Goal: Obtain resource: Download file/media

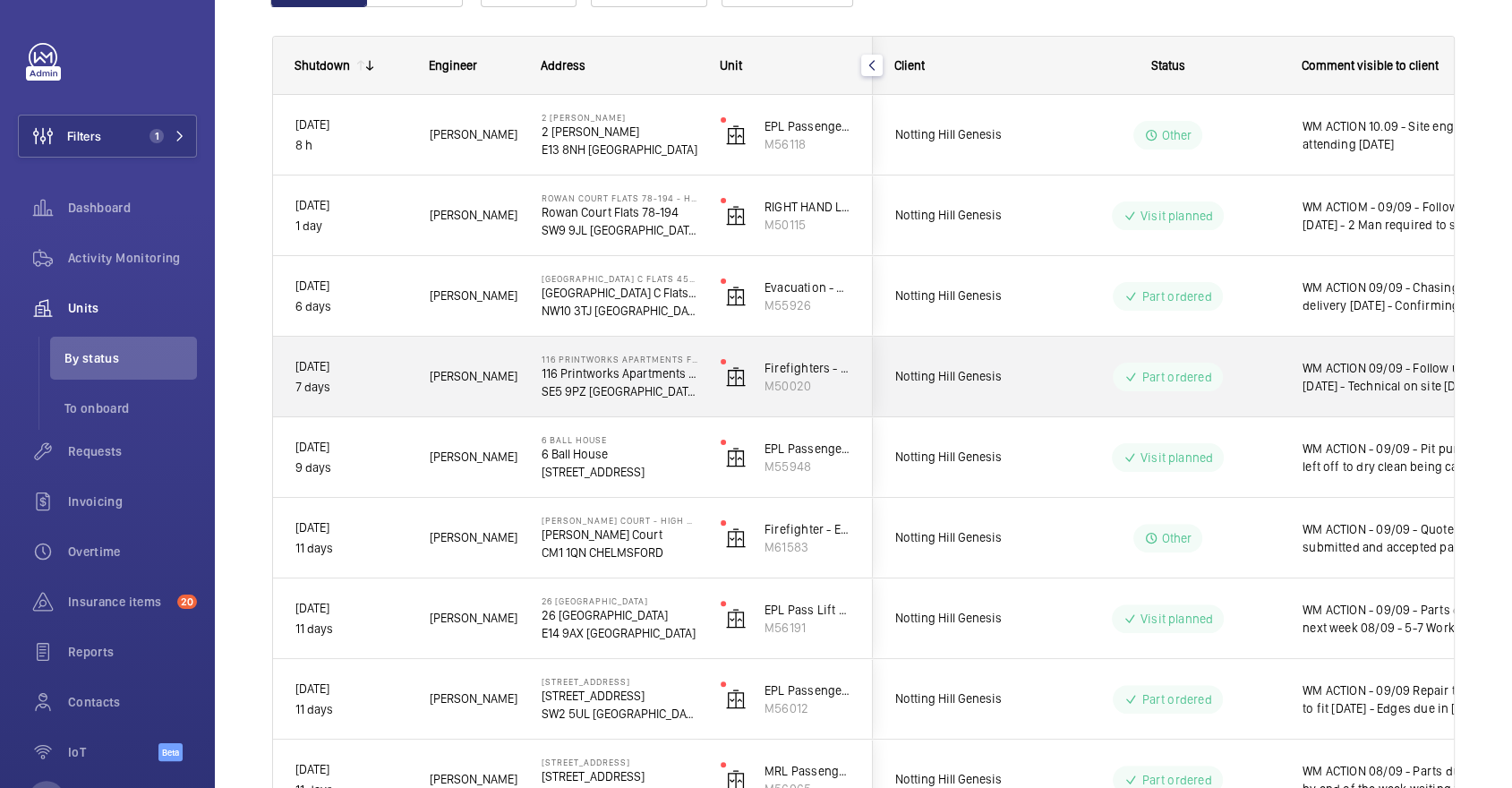
scroll to position [594, 0]
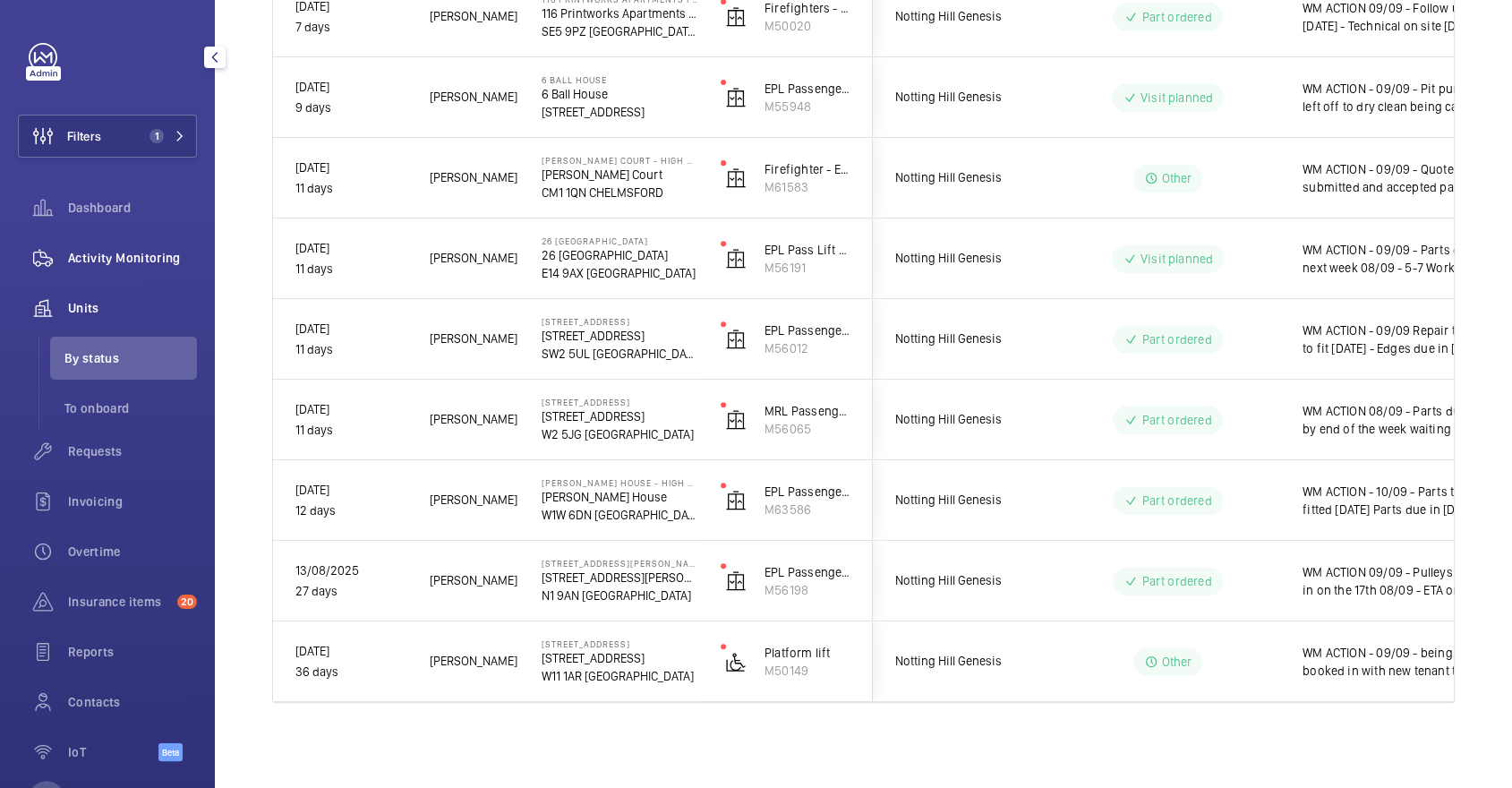
click at [147, 269] on div "Activity Monitoring" at bounding box center [107, 257] width 179 height 43
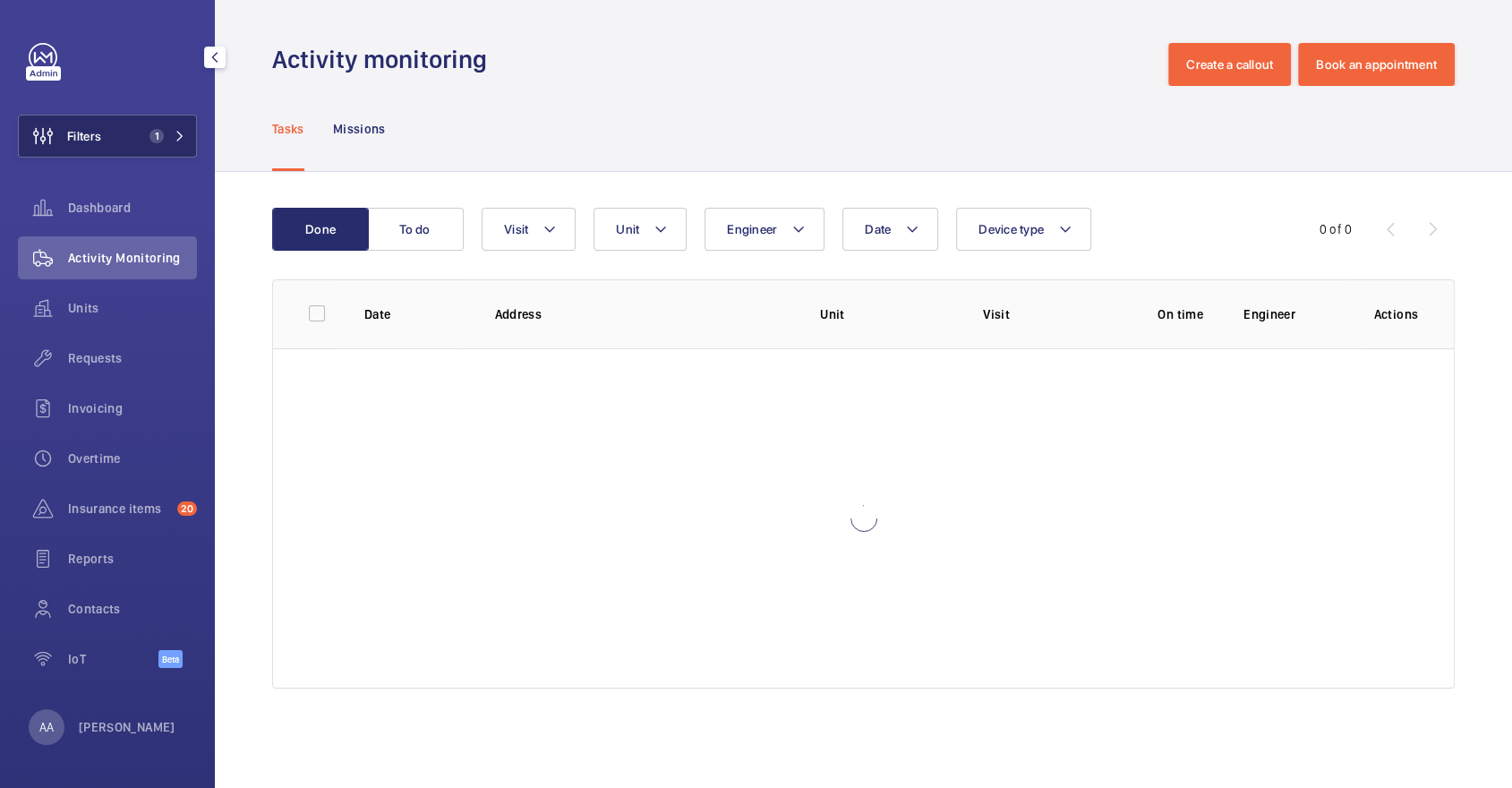
click at [127, 141] on button "Filters 1" at bounding box center [107, 136] width 179 height 43
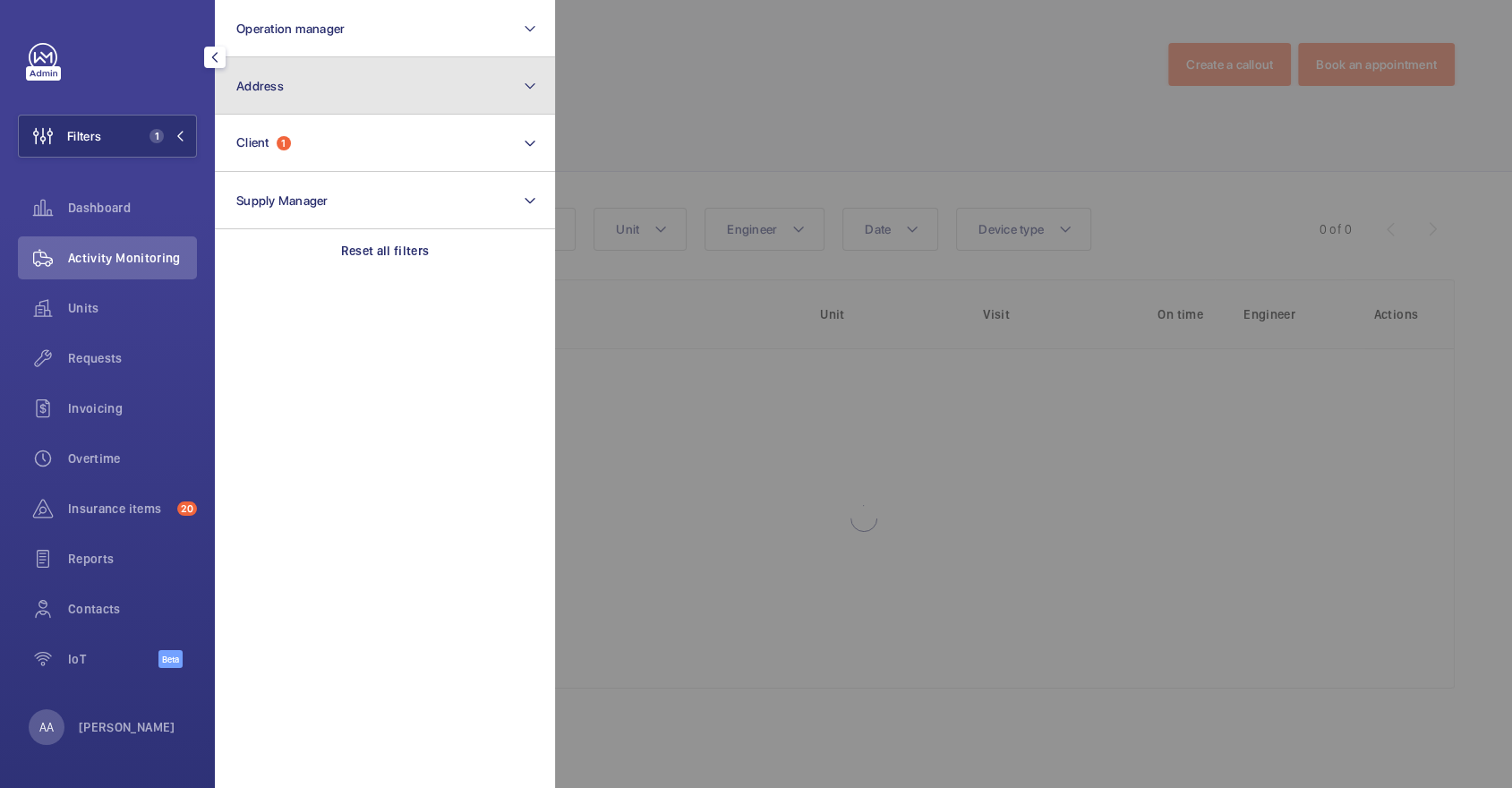
click at [385, 72] on button "Address" at bounding box center [385, 85] width 341 height 57
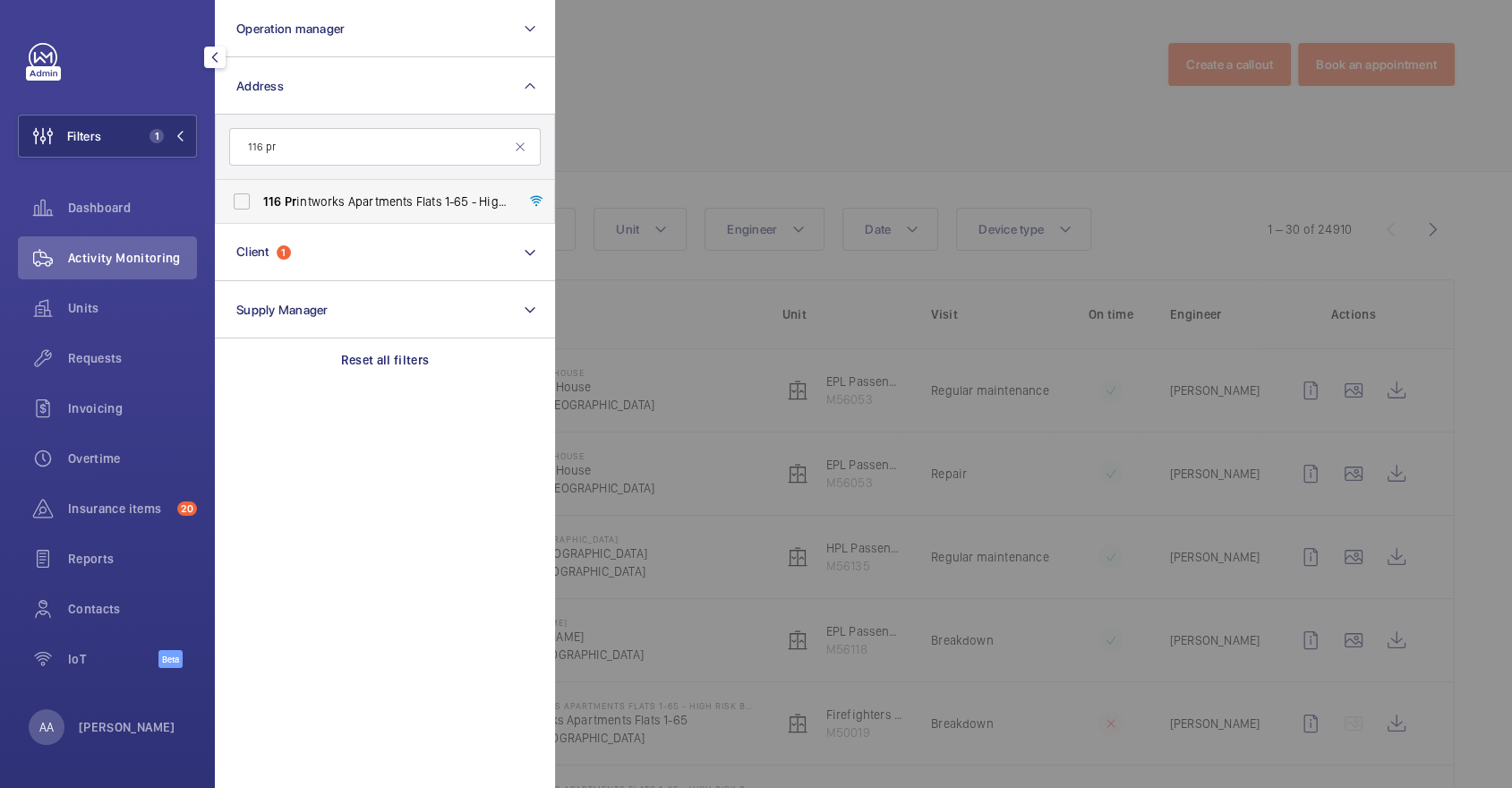
type input "116 pr"
click at [396, 196] on span "116 Pr intworks Apartments Flats 1-65 - High Risk Building - 116 Pr intworks [S…" at bounding box center [386, 202] width 246 height 18
click at [260, 196] on input "116 Pr intworks Apartments Flats 1-65 - High Risk Building - 116 Pr intworks [S…" at bounding box center [241, 201] width 36 height 36
checkbox input "true"
click at [947, 52] on div at bounding box center [1311, 394] width 1512 height 788
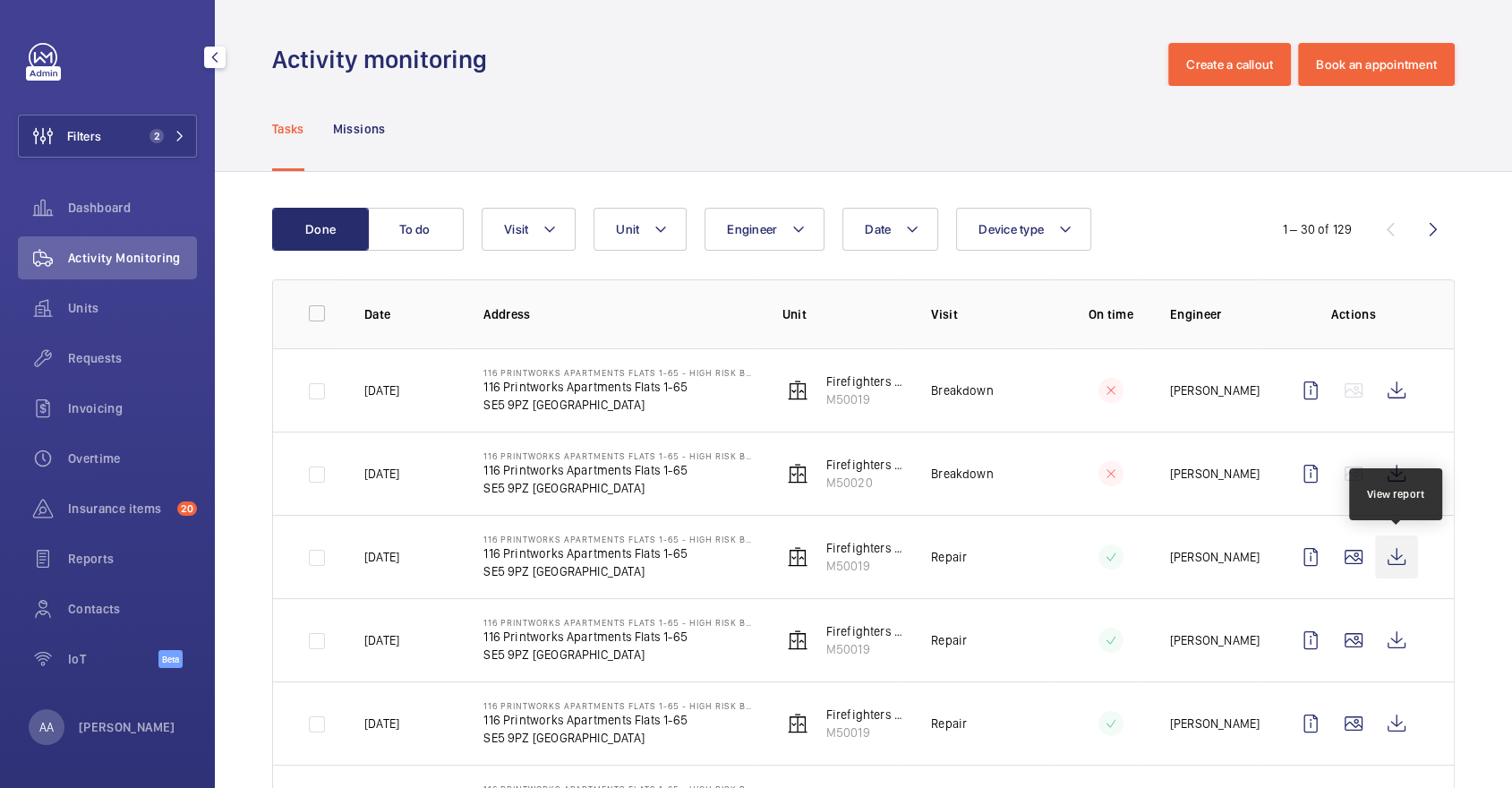
click at [1395, 560] on wm-front-icon-button at bounding box center [1396, 557] width 43 height 43
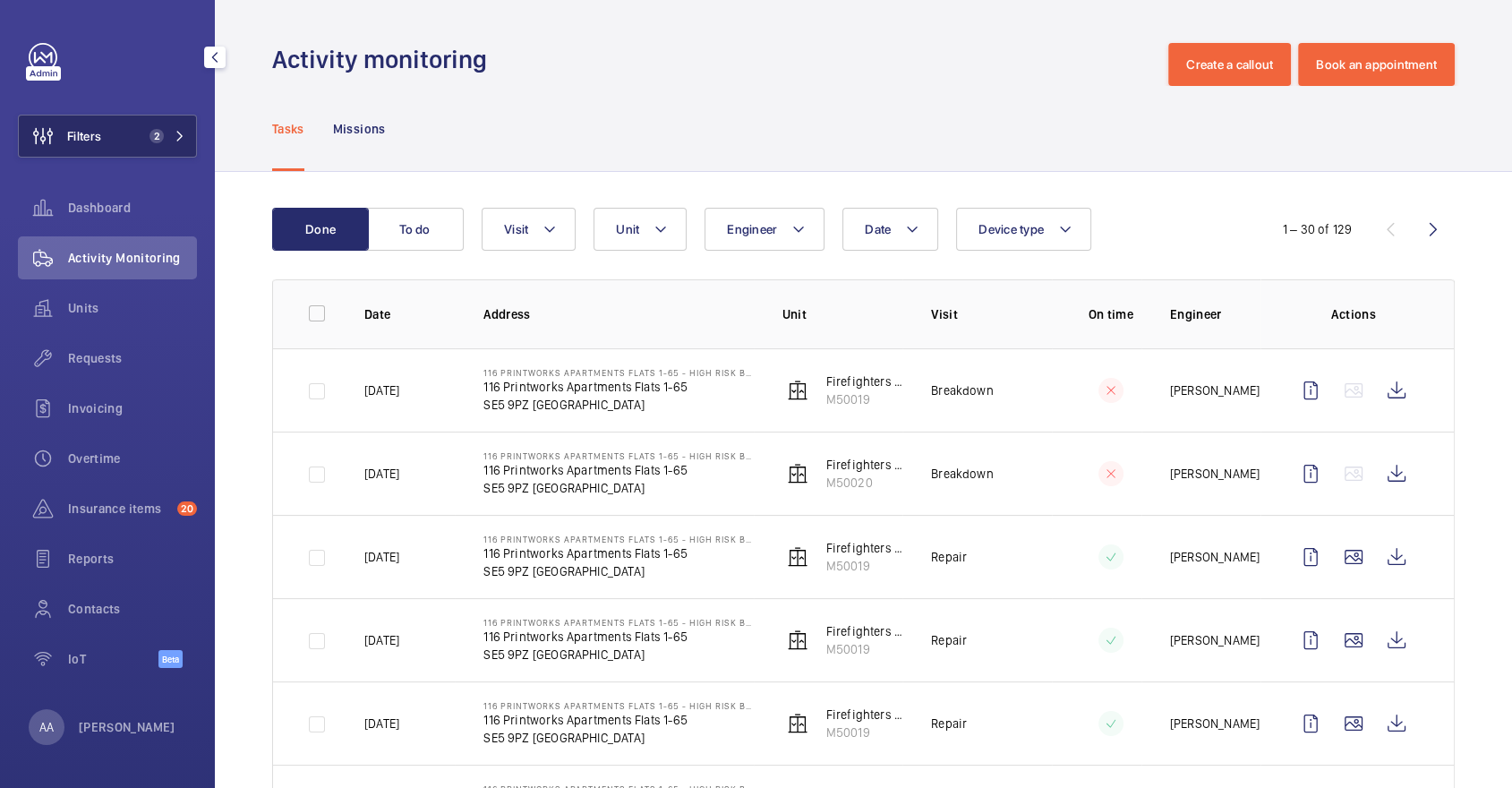
click at [124, 137] on button "Filters 2" at bounding box center [107, 136] width 179 height 43
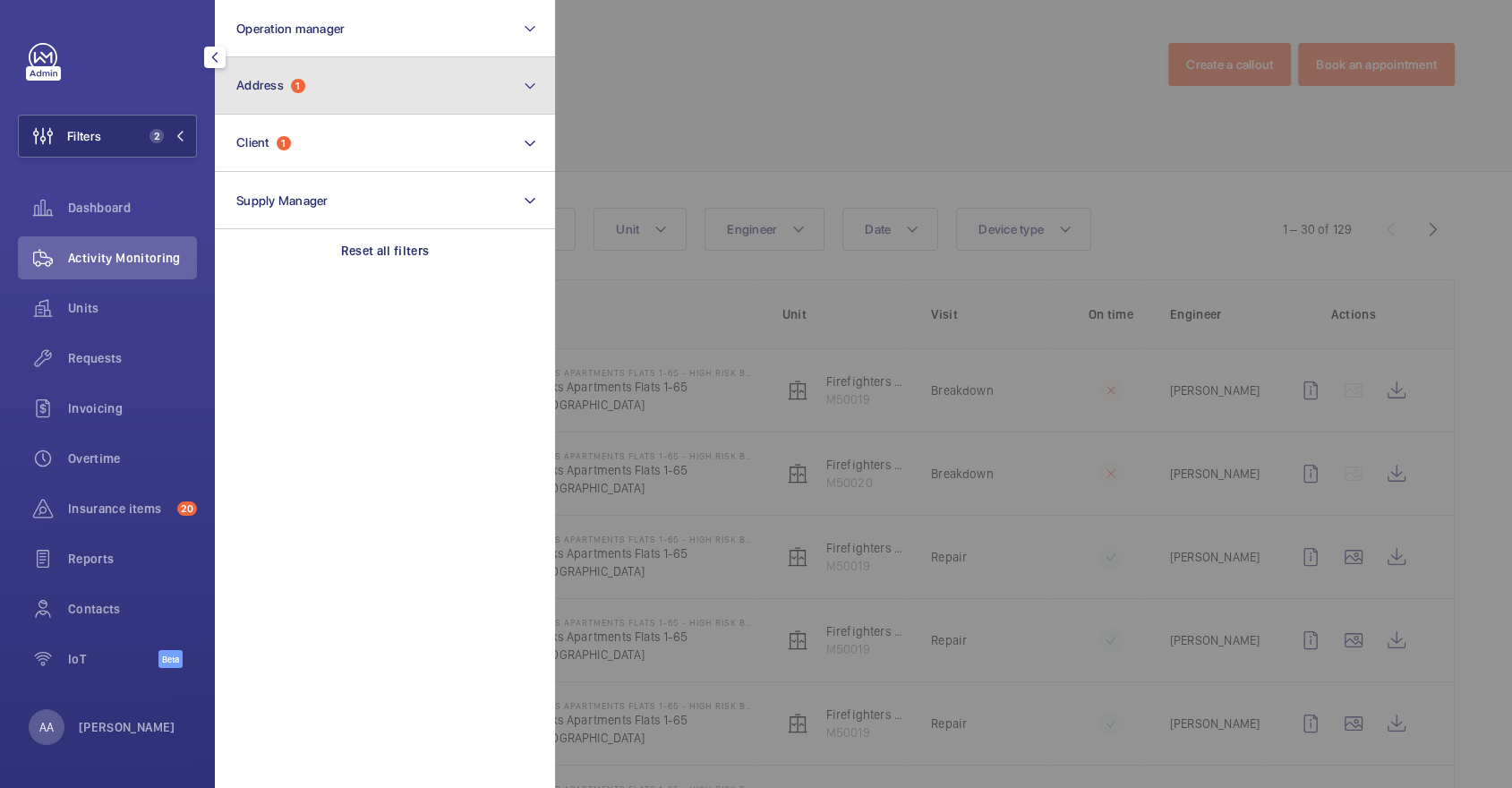
click at [397, 90] on button "Address 1" at bounding box center [385, 85] width 341 height 57
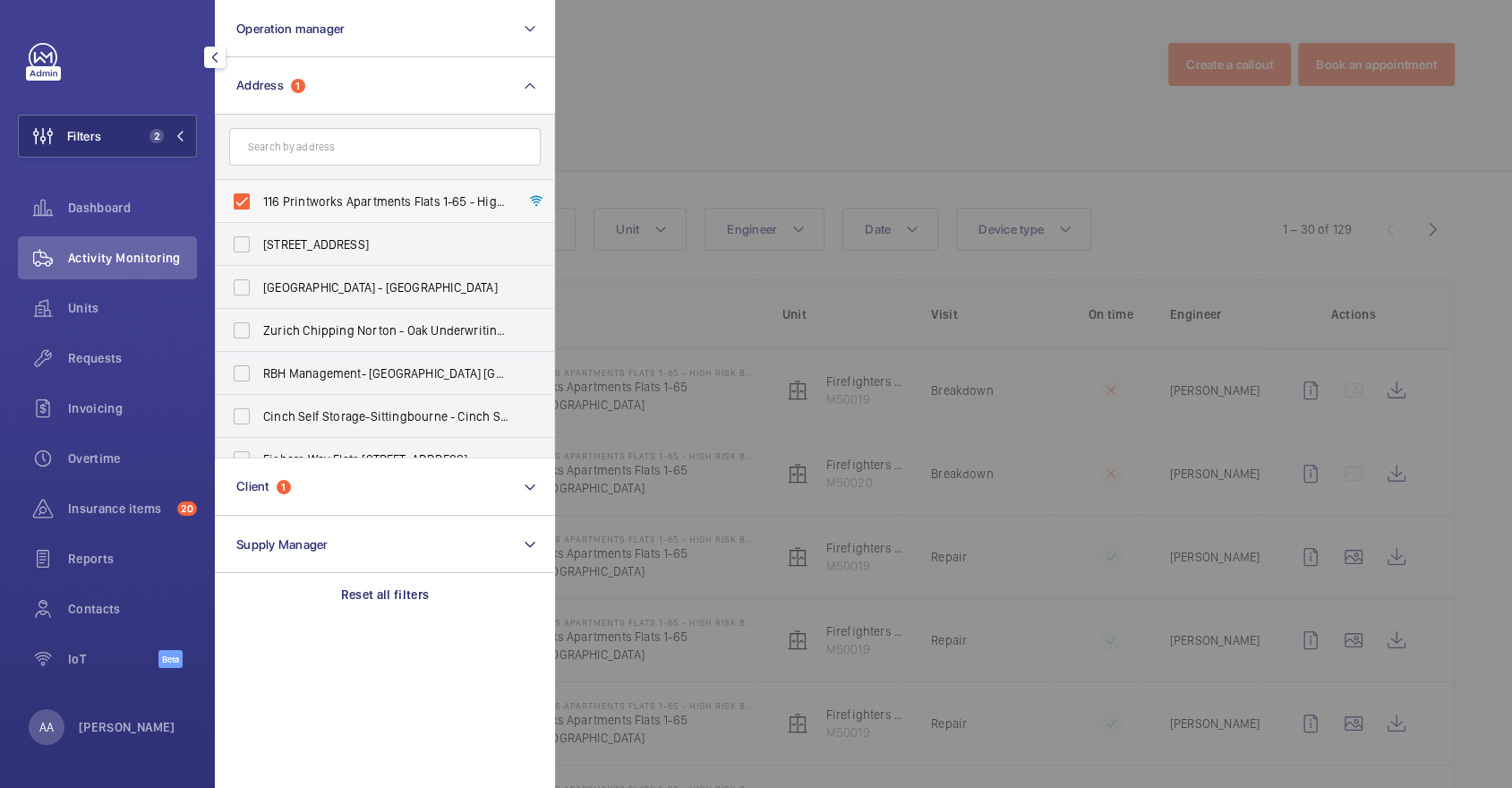
click at [373, 189] on label "116 Printworks Apartments Flats 1-65 - High Risk Building - 116 Printworks Apar…" at bounding box center [371, 201] width 311 height 43
click at [260, 189] on input "116 Printworks Apartments Flats 1-65 - High Risk Building - 116 Printworks Apar…" at bounding box center [241, 201] width 36 height 36
checkbox input "false"
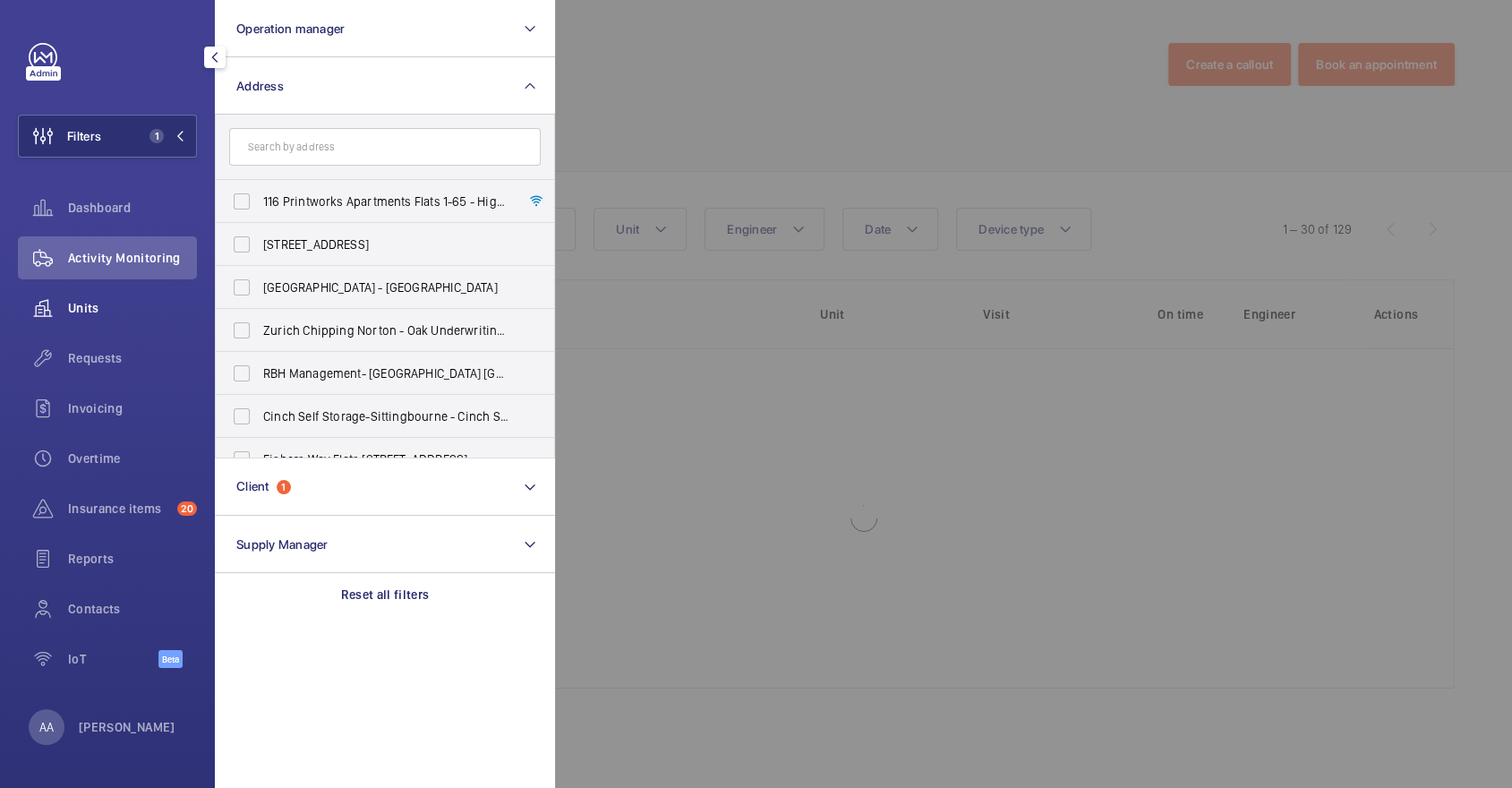
click at [91, 320] on div "Units" at bounding box center [107, 308] width 179 height 43
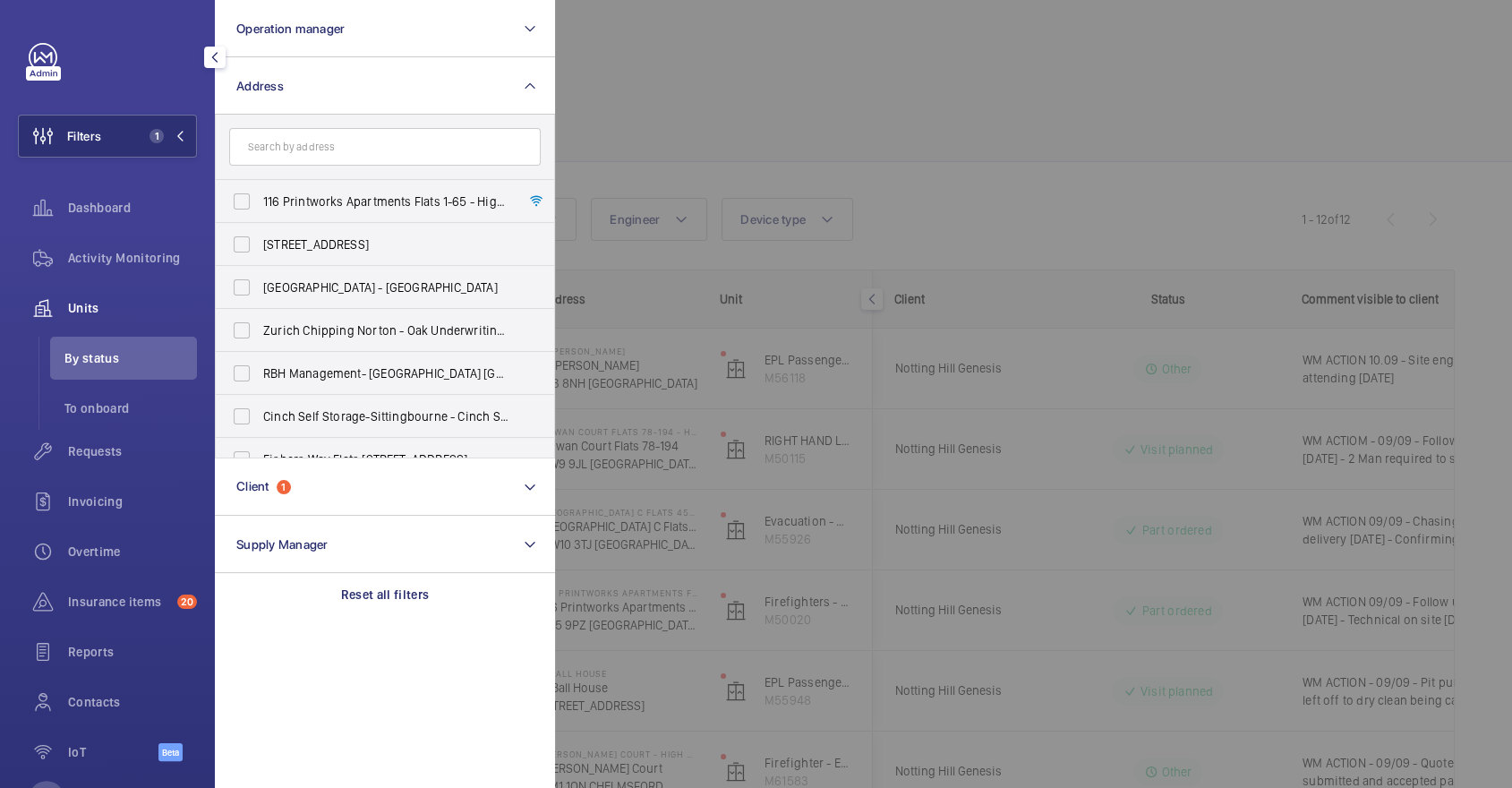
click at [807, 152] on div at bounding box center [1311, 394] width 1512 height 788
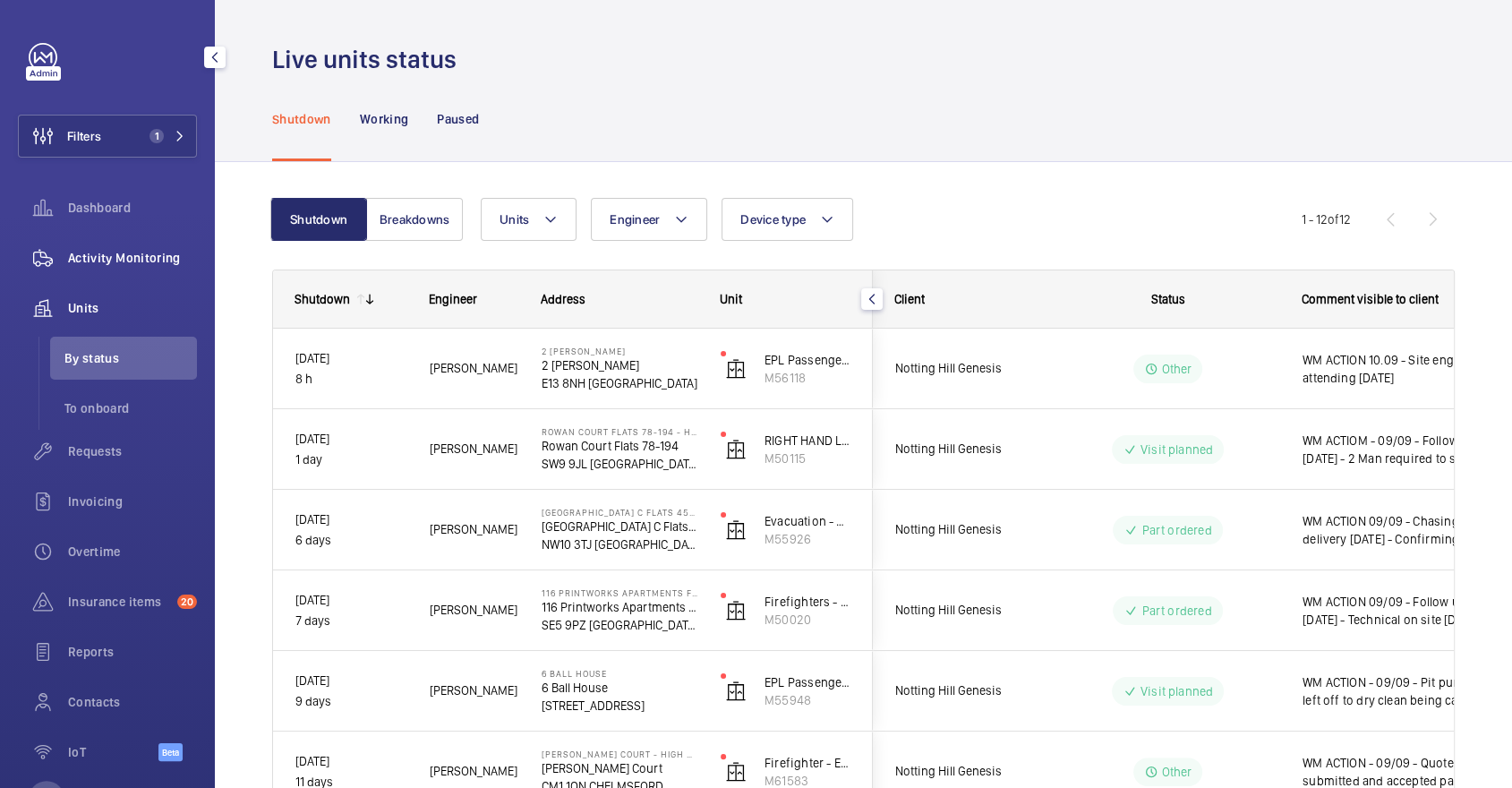
click at [161, 256] on span "Activity Monitoring" at bounding box center [132, 258] width 129 height 18
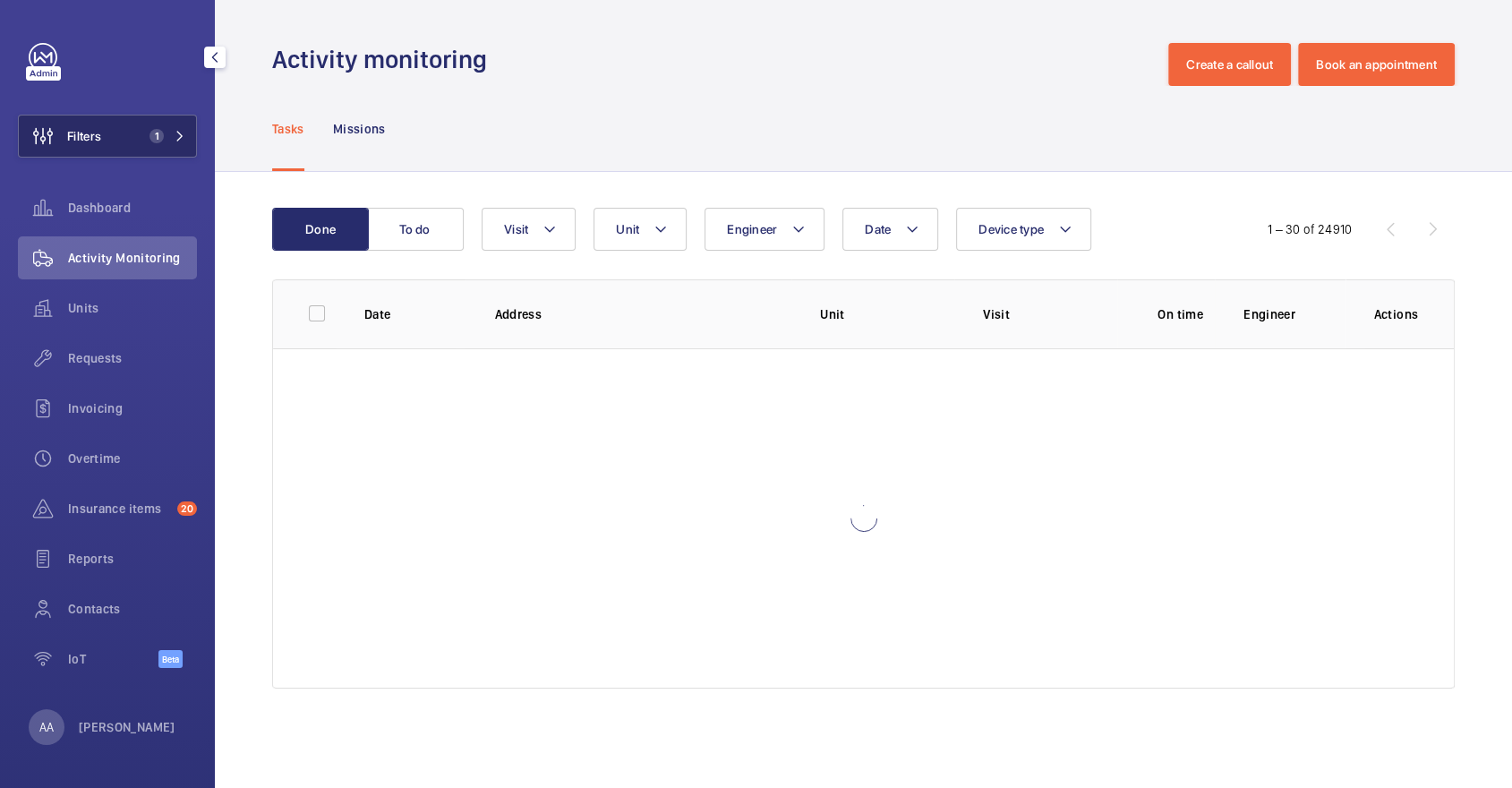
click at [132, 136] on button "Filters 1" at bounding box center [107, 136] width 179 height 43
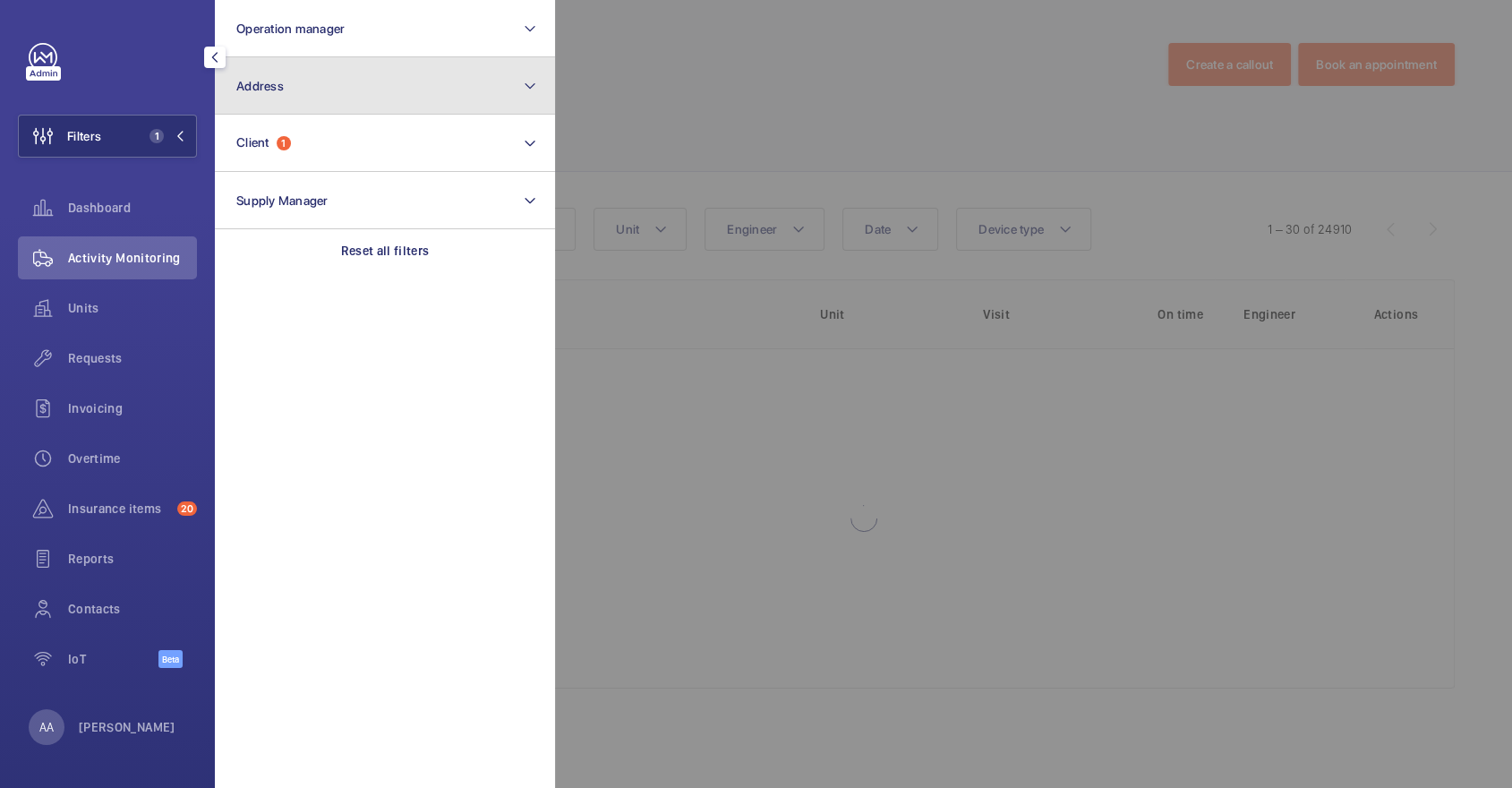
click at [269, 114] on button "Address" at bounding box center [385, 85] width 341 height 57
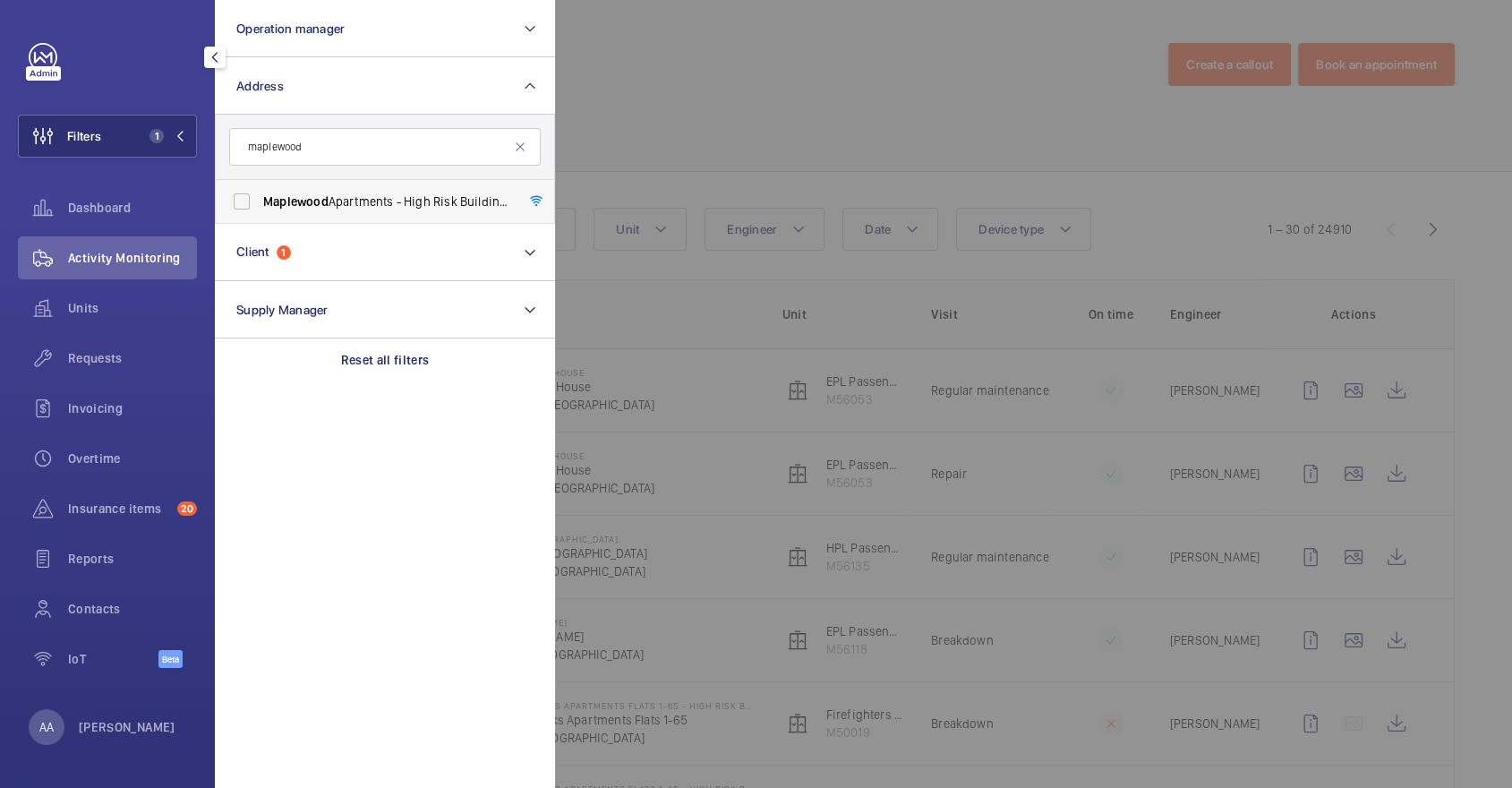
type input "maplewood"
click at [359, 188] on label "Maplewood Apartments - High Risk Building - [GEOGRAPHIC_DATA]" at bounding box center [371, 201] width 311 height 43
click at [260, 188] on input "Maplewood Apartments - High Risk Building - [GEOGRAPHIC_DATA]" at bounding box center [241, 201] width 36 height 36
checkbox input "true"
click at [973, 141] on div at bounding box center [1311, 394] width 1512 height 788
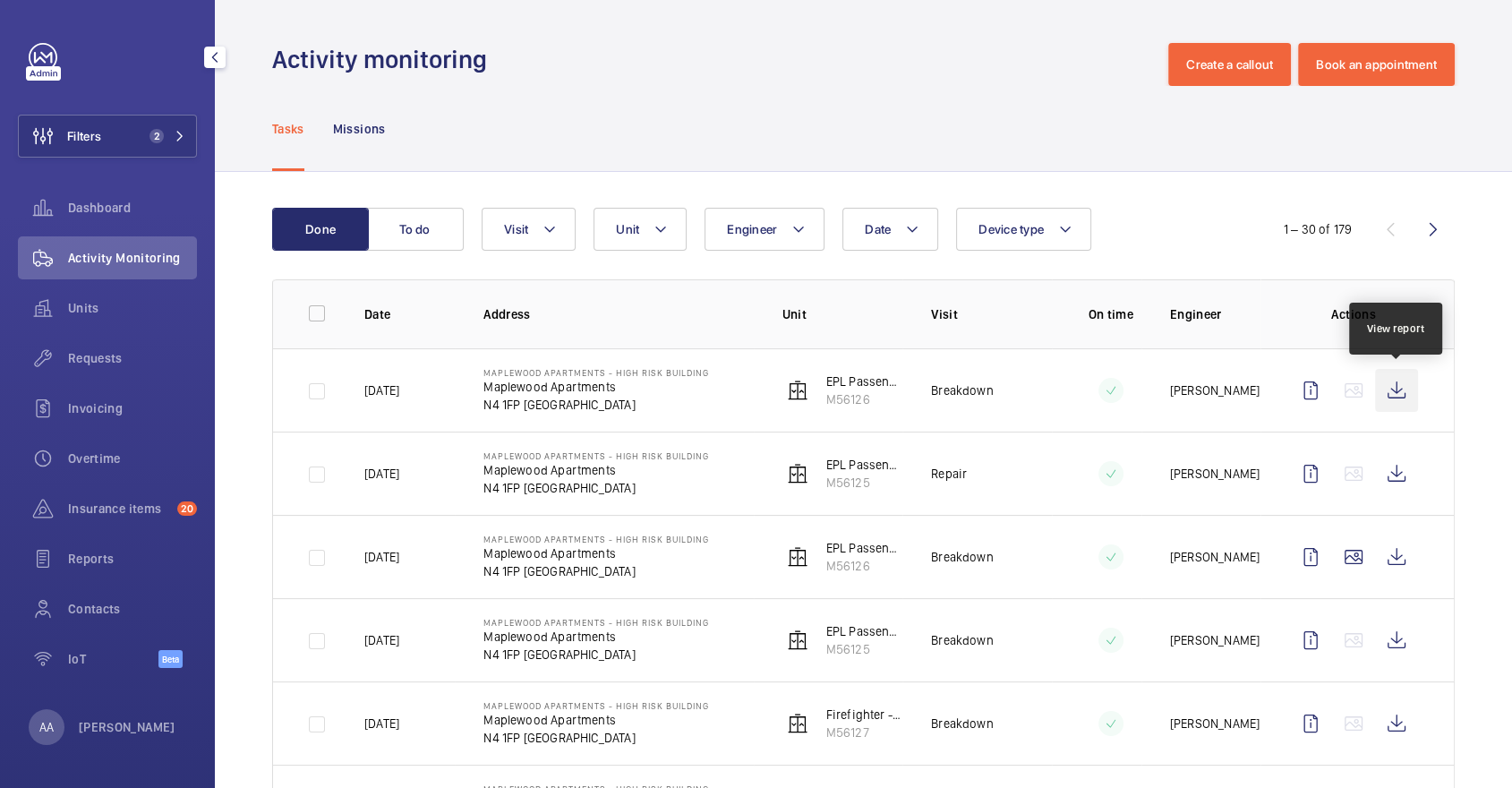
click at [1400, 403] on wm-front-icon-button at bounding box center [1396, 390] width 43 height 43
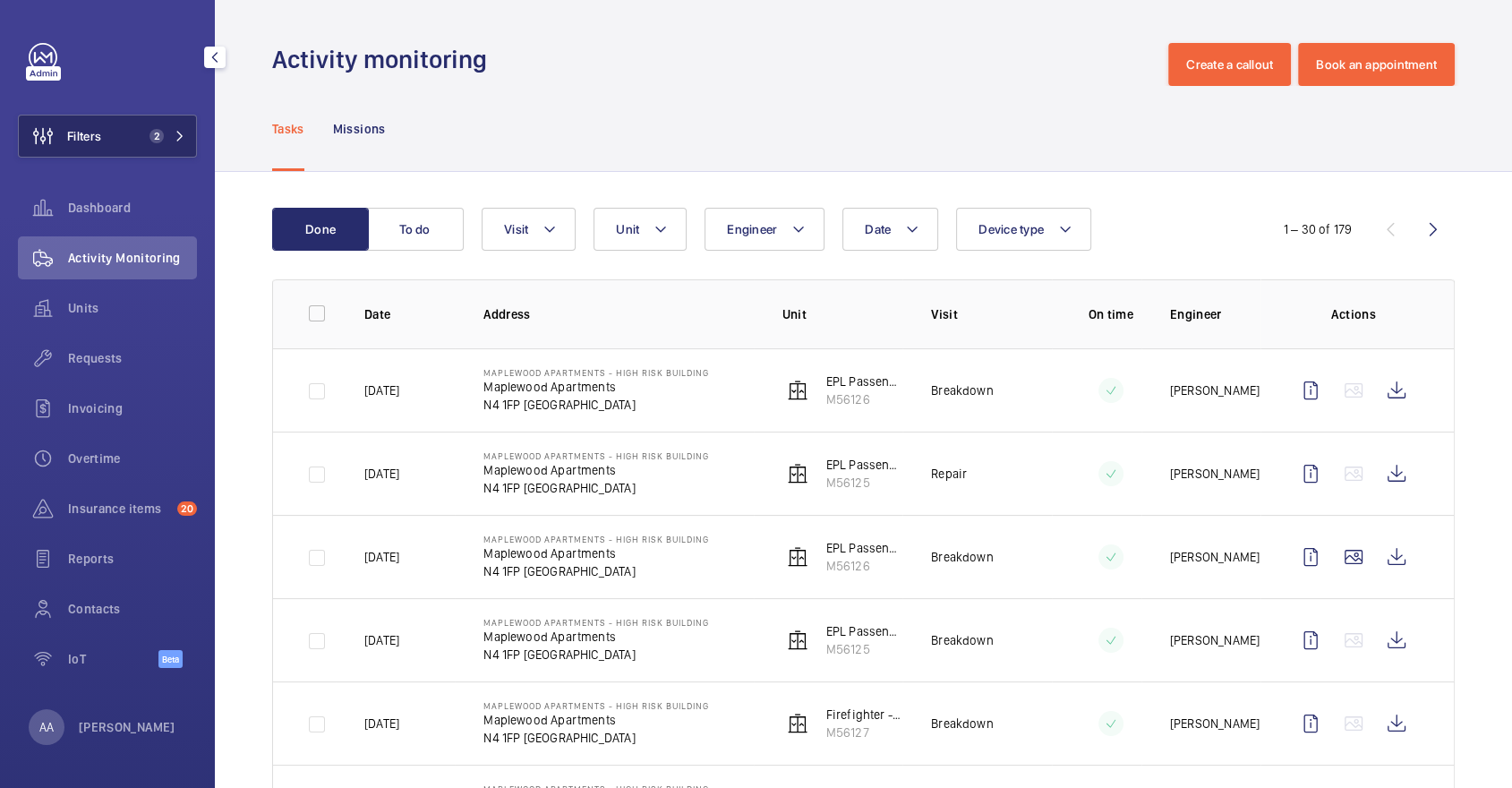
click at [106, 141] on button "Filters 2" at bounding box center [107, 136] width 179 height 43
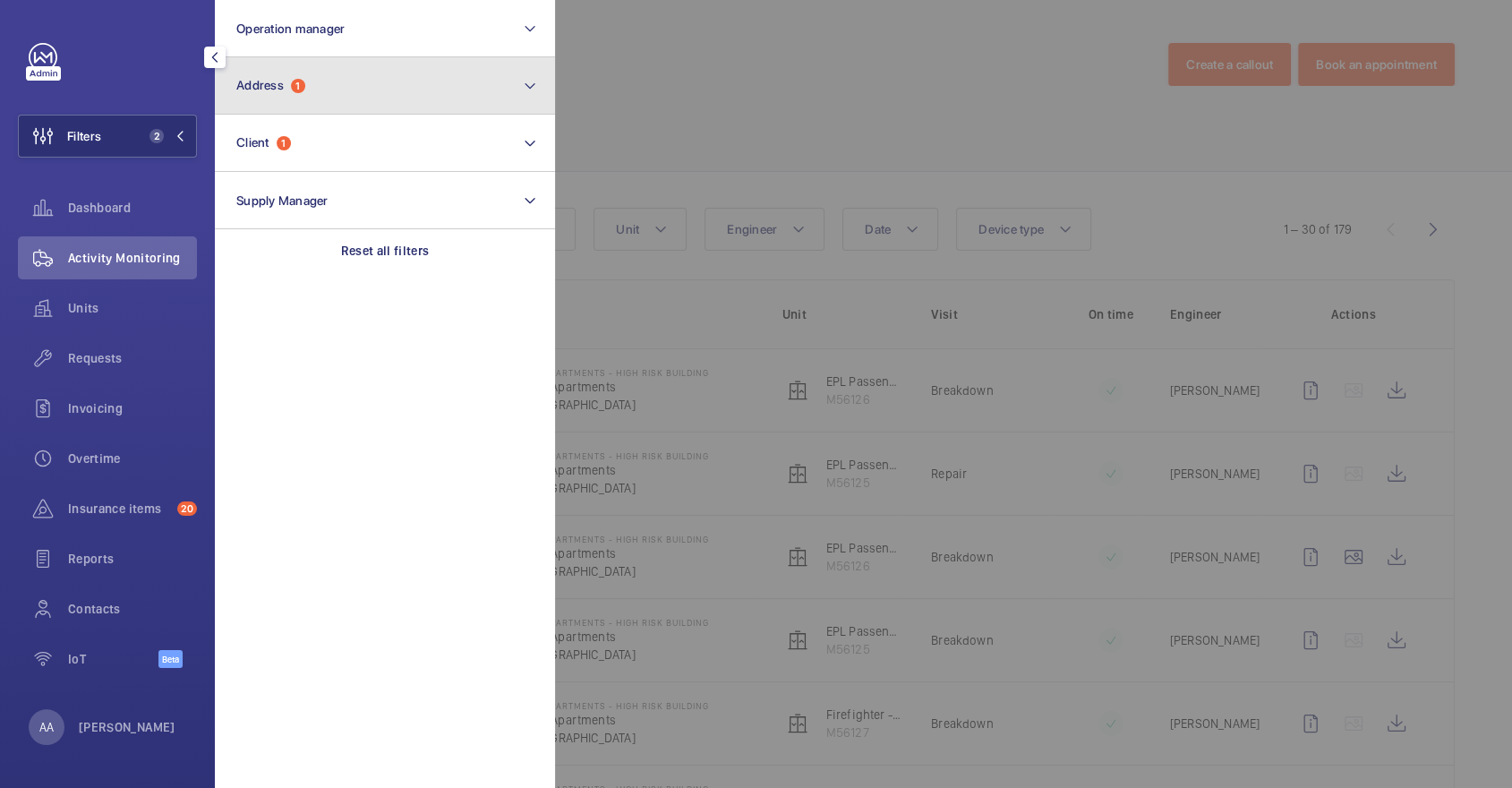
click at [250, 110] on button "Address 1" at bounding box center [385, 85] width 341 height 57
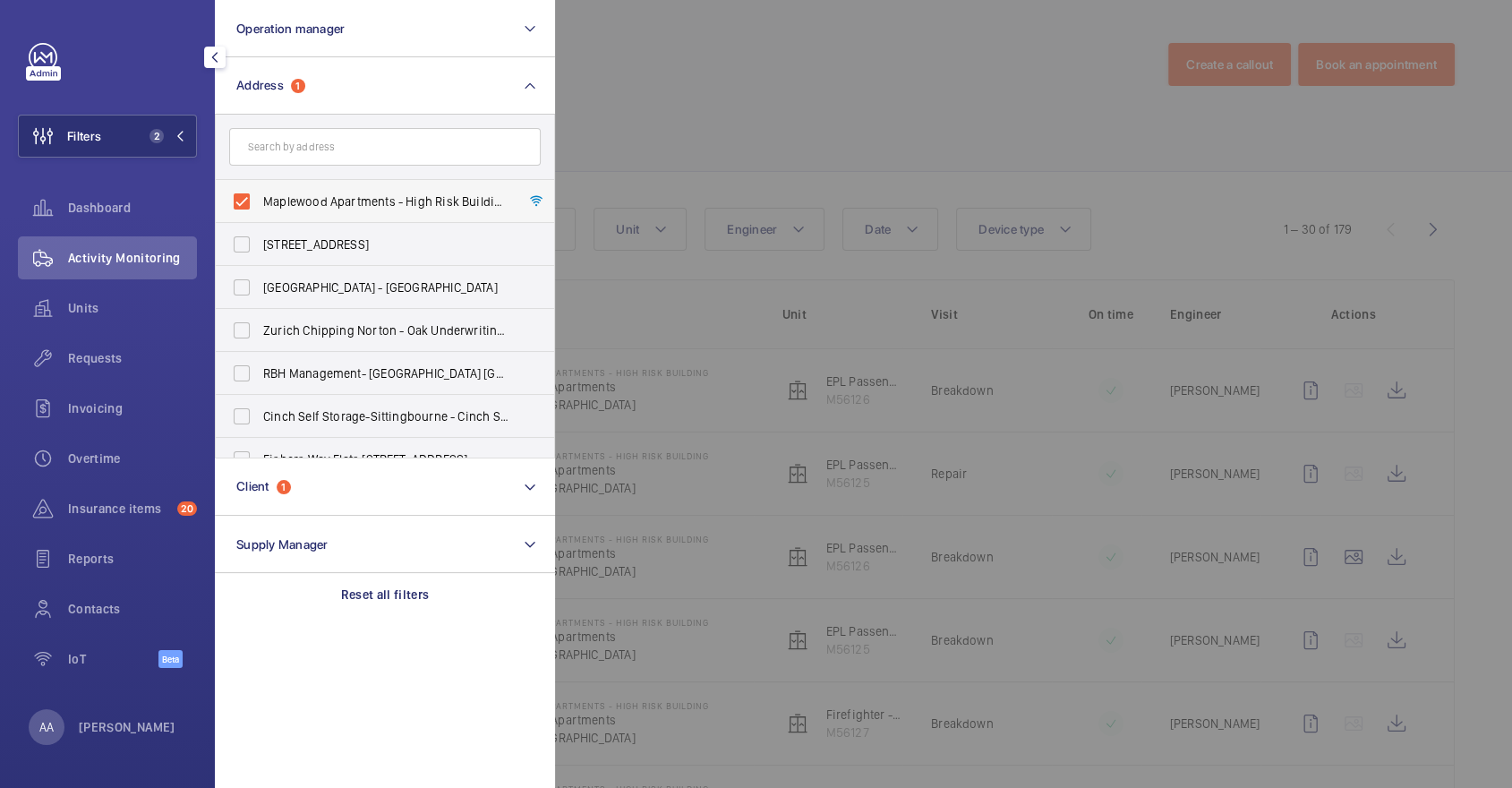
click at [313, 199] on span "Maplewood Apartments - High Risk Building - [GEOGRAPHIC_DATA]" at bounding box center [386, 202] width 246 height 18
click at [260, 199] on input "Maplewood Apartments - High Risk Building - [GEOGRAPHIC_DATA]" at bounding box center [241, 201] width 36 height 36
checkbox input "false"
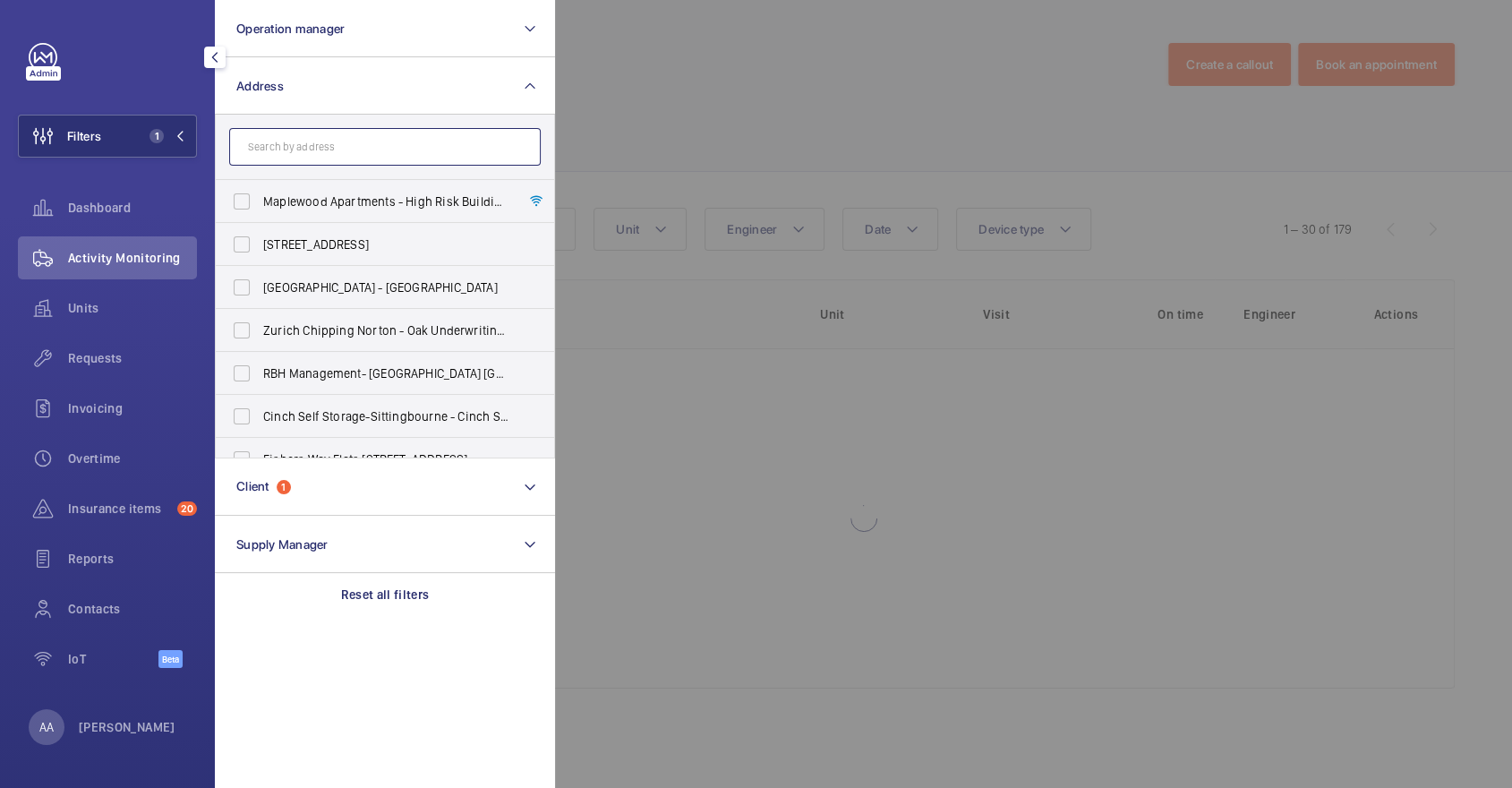
click at [311, 157] on input "text" at bounding box center [385, 146] width 311 height 38
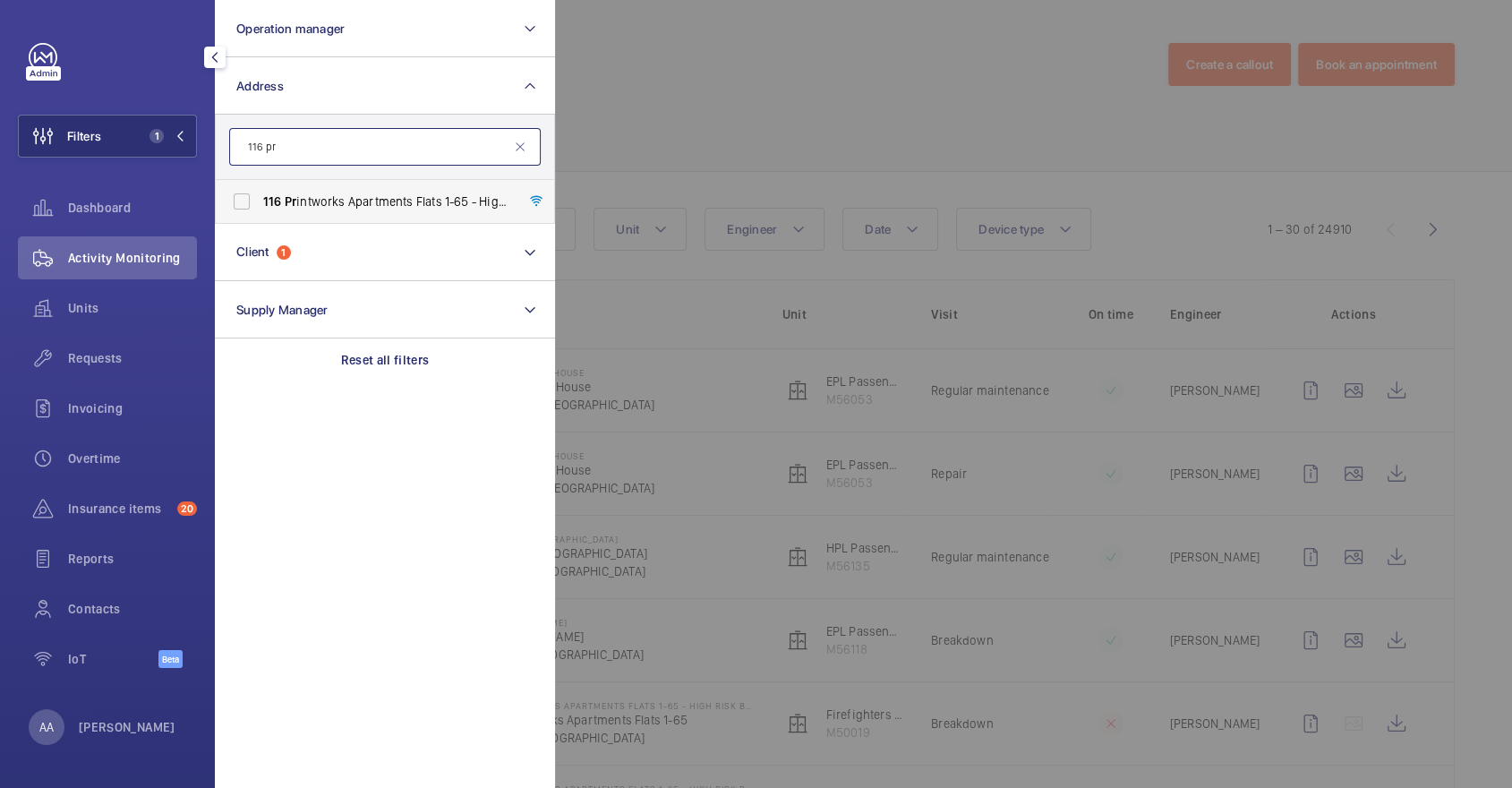
type input "116 pr"
click at [340, 197] on span "116 Pr intworks Apartments Flats 1-65 - High Risk Building - 116 Pr intworks [S…" at bounding box center [386, 202] width 246 height 18
click at [260, 197] on input "116 Pr intworks Apartments Flats 1-65 - High Risk Building - 116 Pr intworks [S…" at bounding box center [241, 201] width 36 height 36
checkbox input "true"
click at [1326, 300] on div at bounding box center [1311, 394] width 1512 height 788
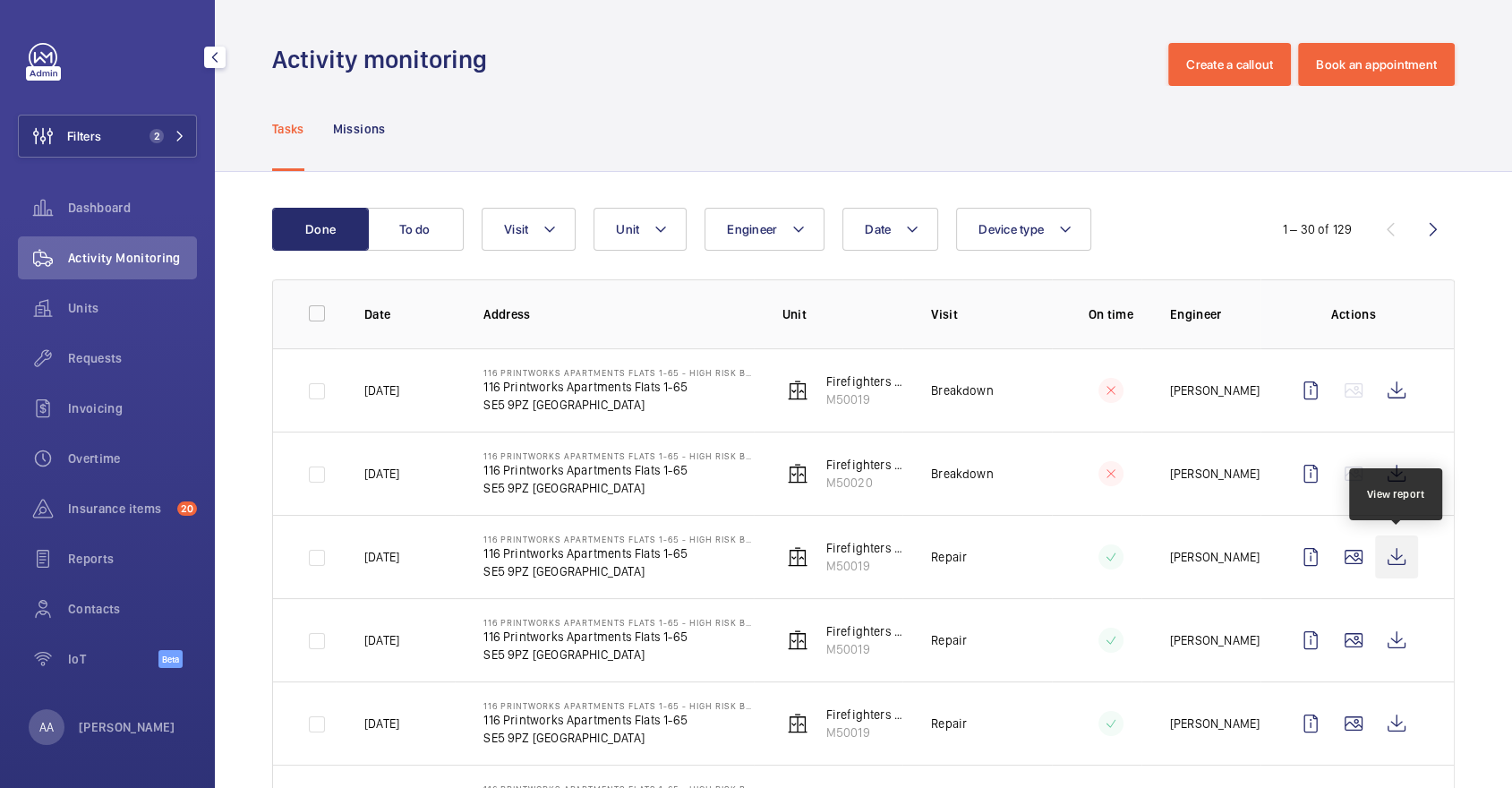
click at [1404, 558] on wm-front-icon-button at bounding box center [1396, 557] width 43 height 43
click at [129, 304] on span "Units" at bounding box center [132, 309] width 129 height 18
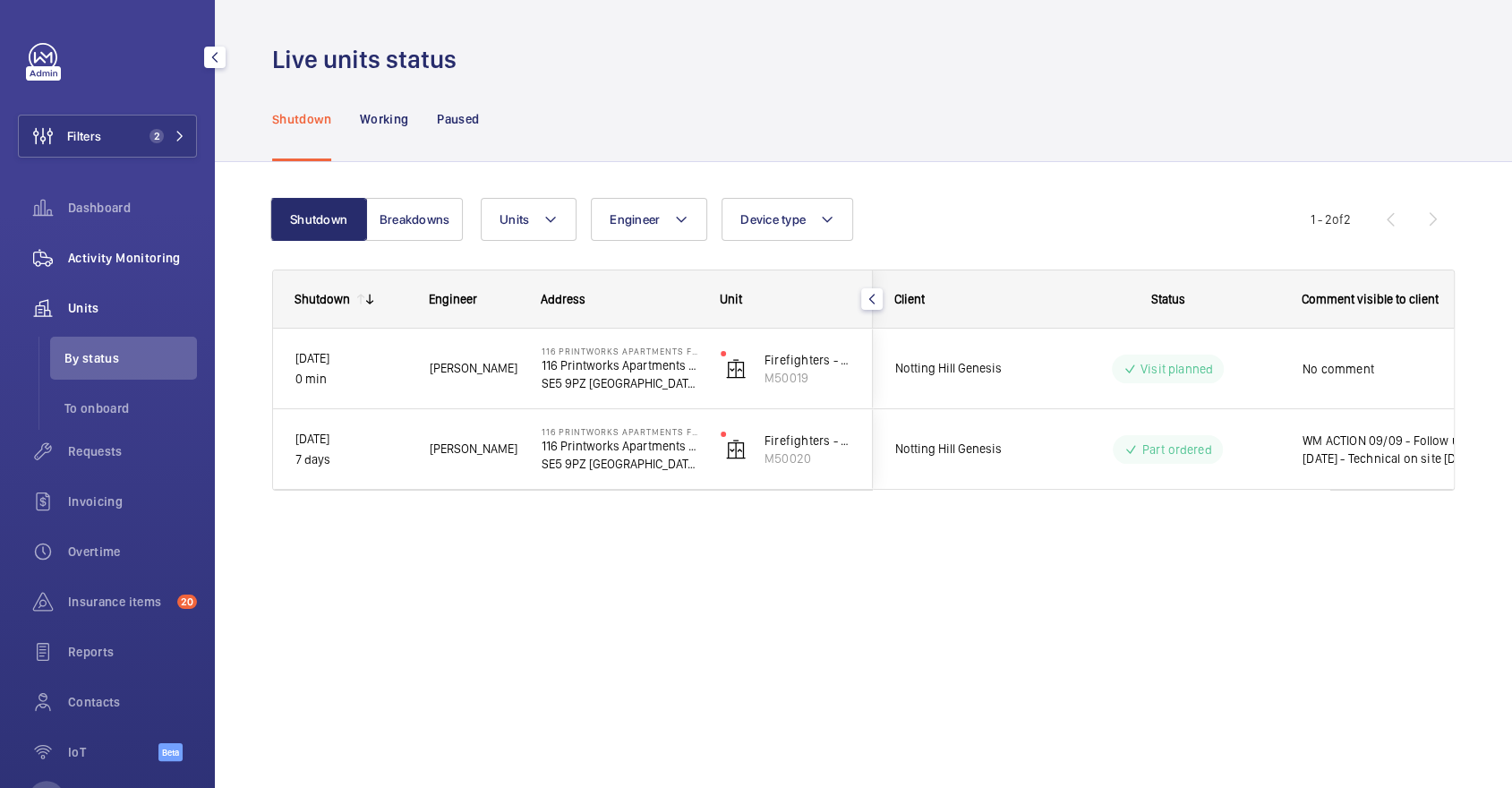
click at [116, 244] on div "Activity Monitoring" at bounding box center [107, 257] width 179 height 43
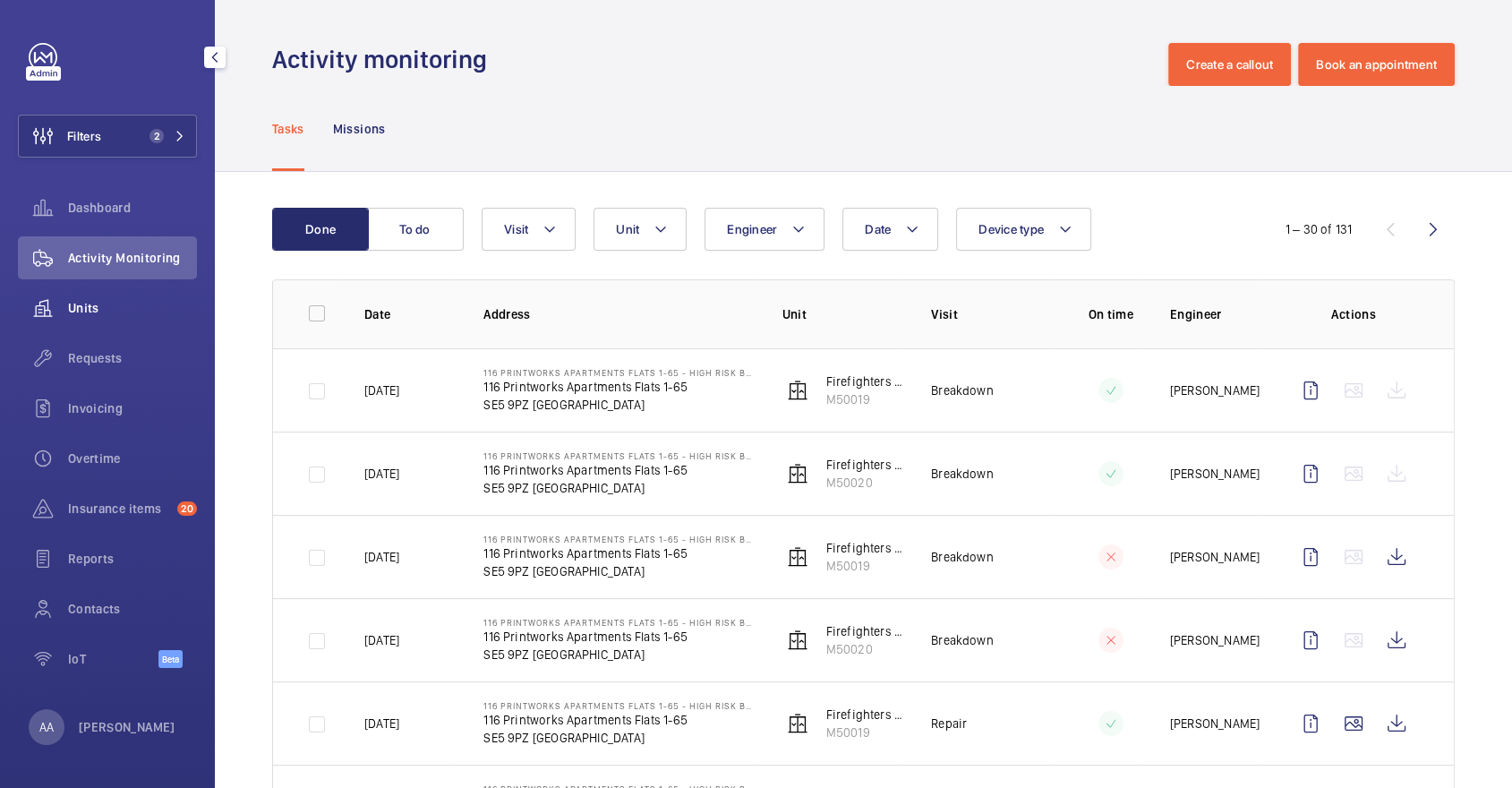
click at [129, 310] on span "Units" at bounding box center [132, 309] width 129 height 18
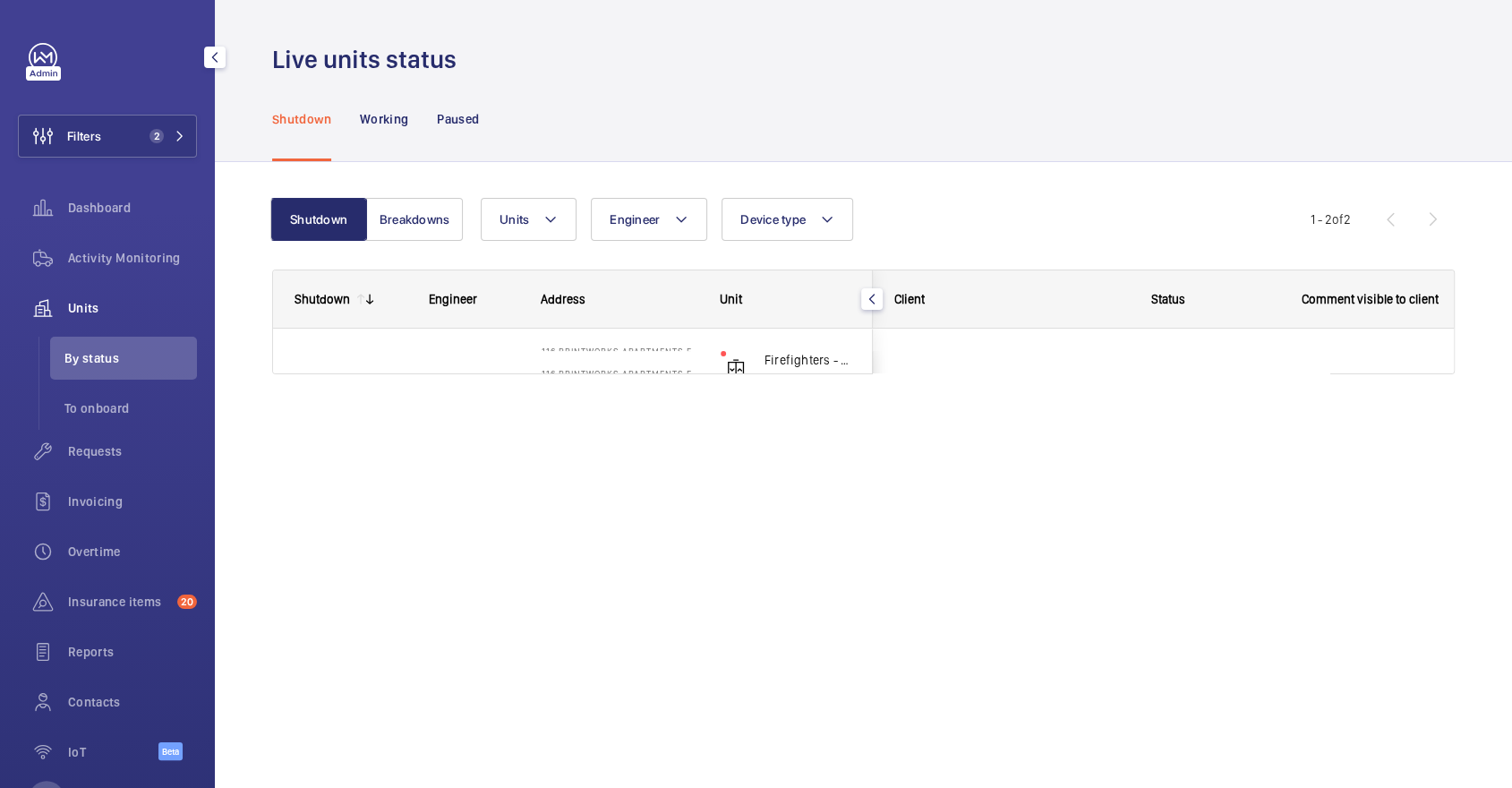
click at [127, 370] on li "By status" at bounding box center [124, 358] width 147 height 43
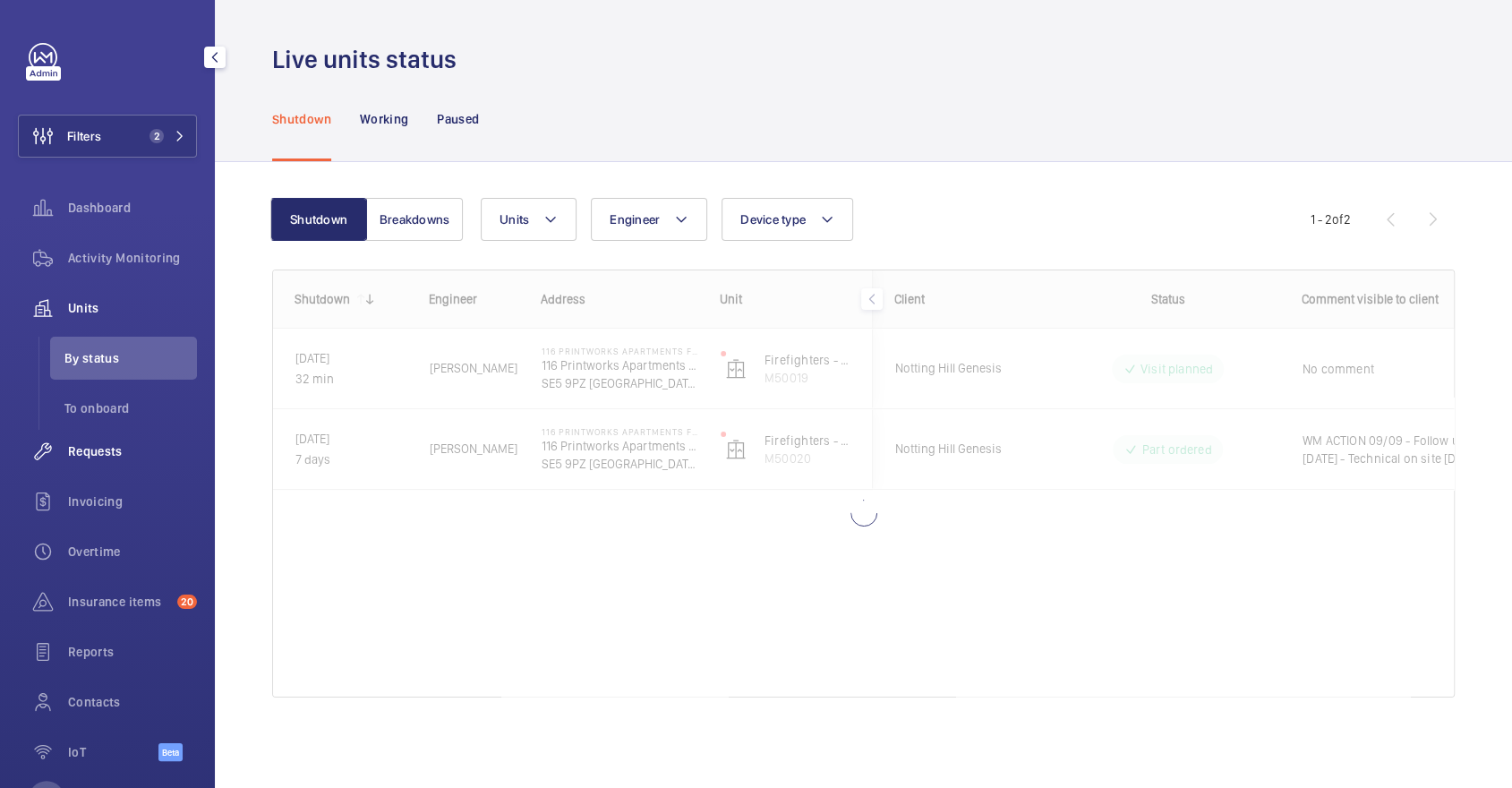
click at [113, 434] on div "Requests" at bounding box center [107, 451] width 179 height 43
